Goal: Transaction & Acquisition: Purchase product/service

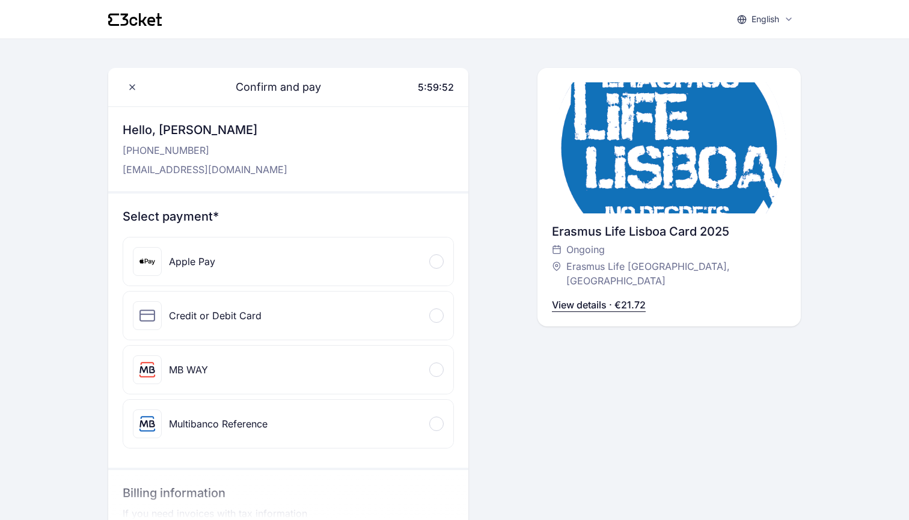
click at [350, 271] on div "Apple Pay" at bounding box center [288, 261] width 330 height 48
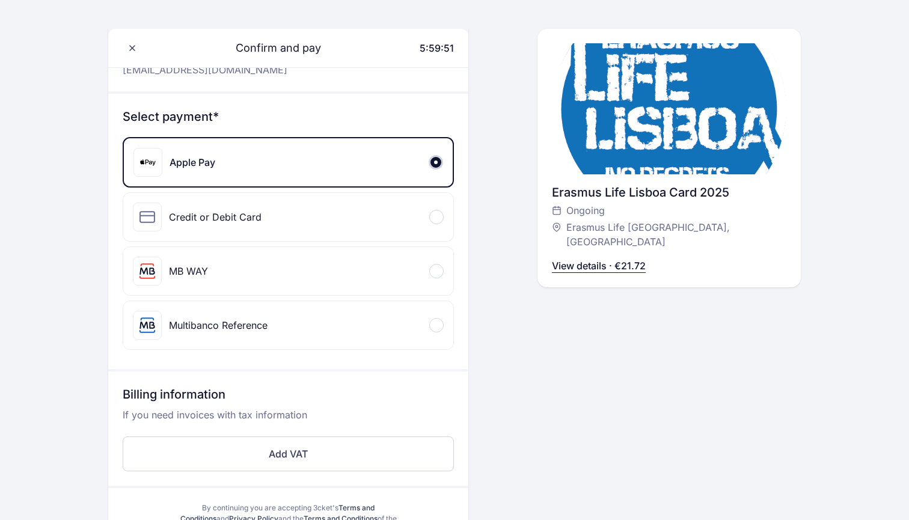
scroll to position [195, 0]
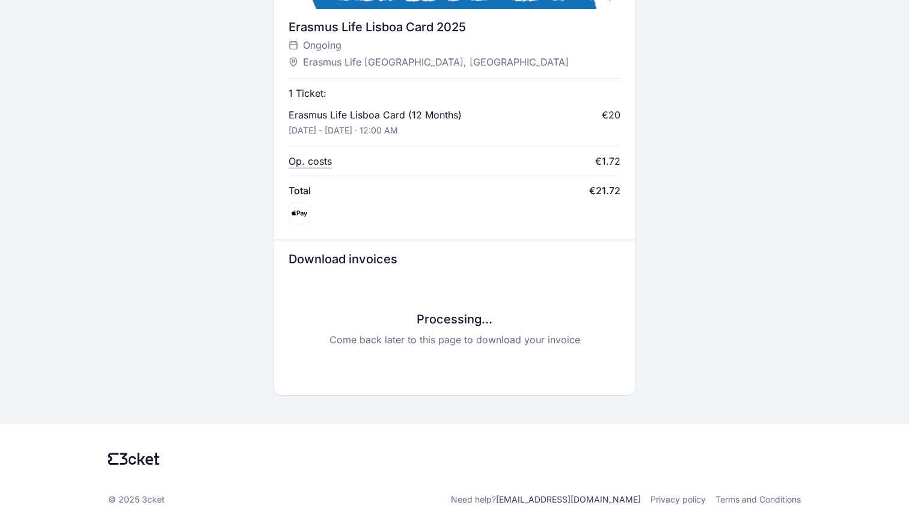
scroll to position [492, 0]
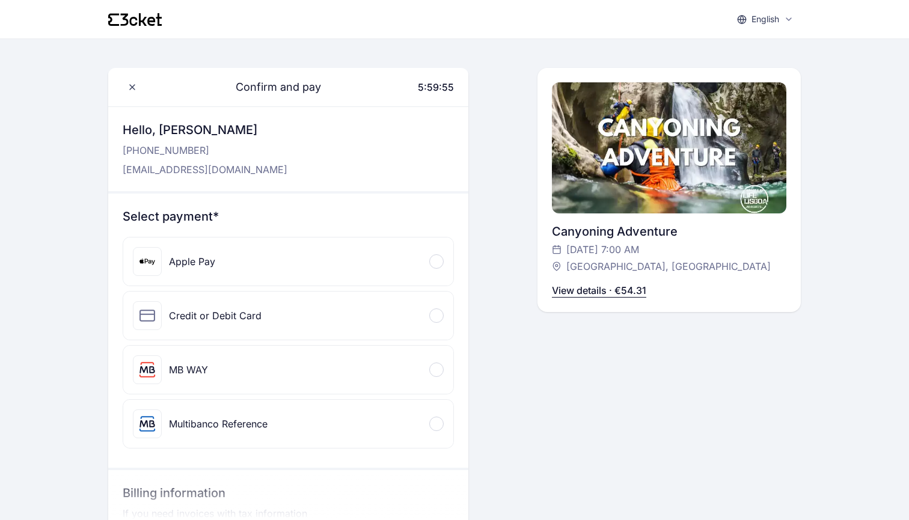
click at [284, 278] on div "Apple Pay" at bounding box center [288, 261] width 330 height 48
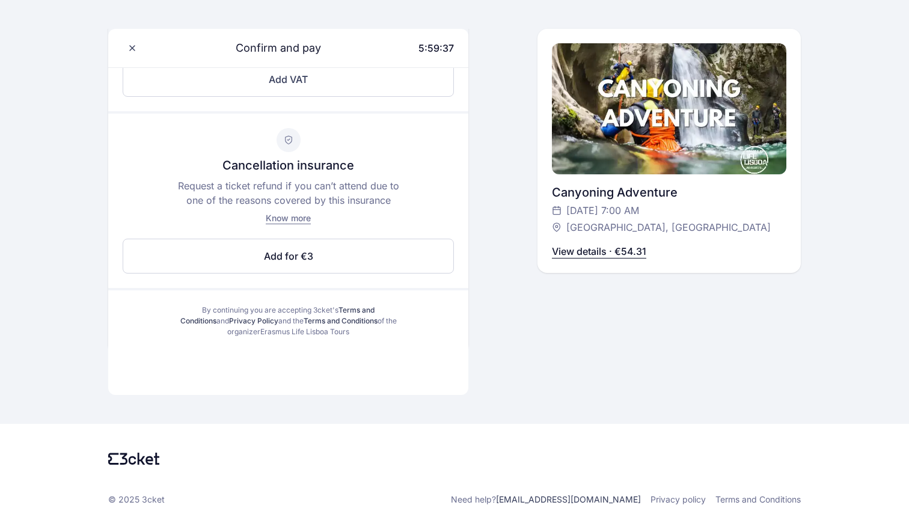
scroll to position [297, 0]
